Goal: Navigation & Orientation: Find specific page/section

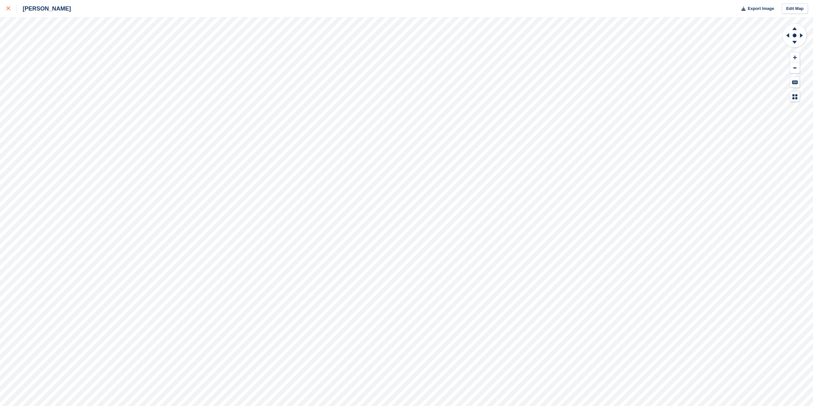
click at [4, 5] on link at bounding box center [8, 8] width 17 height 17
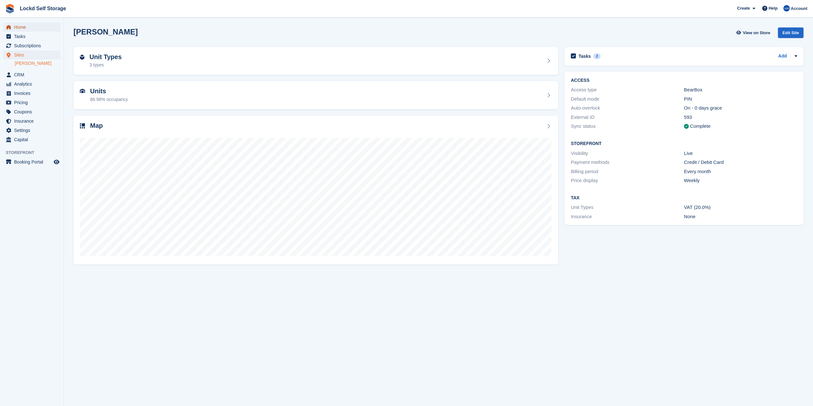
click at [28, 28] on span "Home" at bounding box center [33, 27] width 38 height 9
